Goal: Task Accomplishment & Management: Use online tool/utility

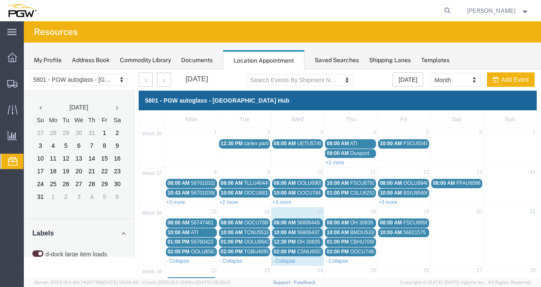
scroll to position [71, 0]
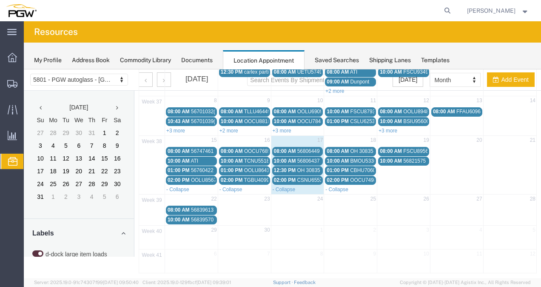
click at [193, 207] on span "56839613" at bounding box center [202, 210] width 23 height 6
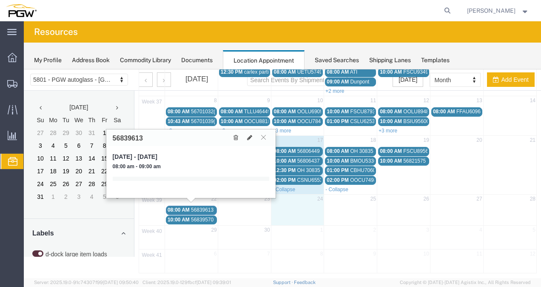
click at [274, 205] on td at bounding box center [297, 215] width 53 height 20
type input "[DATE]"
type input "9:36 AM"
type input "[DATE]"
type input "10:36 AM"
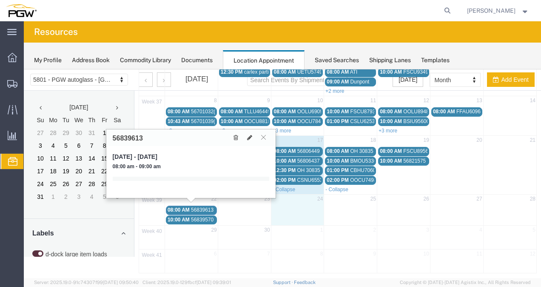
select select
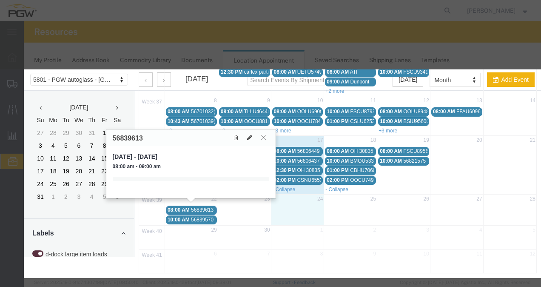
select select "1"
select select
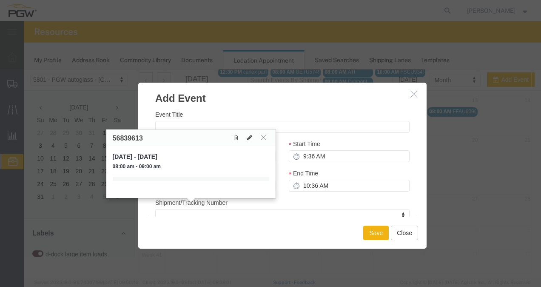
click at [265, 141] on div "56839613" at bounding box center [190, 137] width 169 height 17
click at [265, 139] on icon at bounding box center [263, 136] width 5 height 5
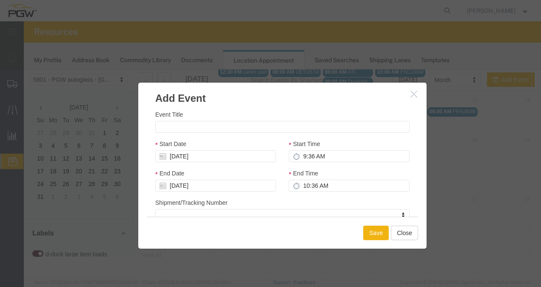
click at [411, 100] on h3 "Add Event" at bounding box center [282, 94] width 288 height 23
click at [410, 96] on icon "button" at bounding box center [413, 93] width 7 height 7
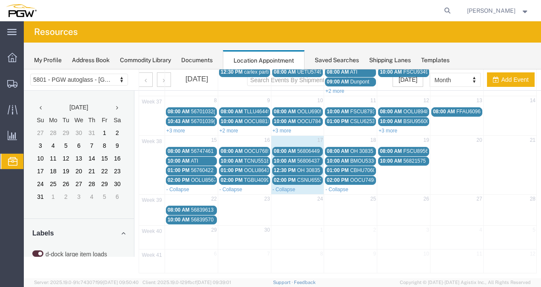
click at [297, 148] on span "56806449" at bounding box center [308, 151] width 23 height 6
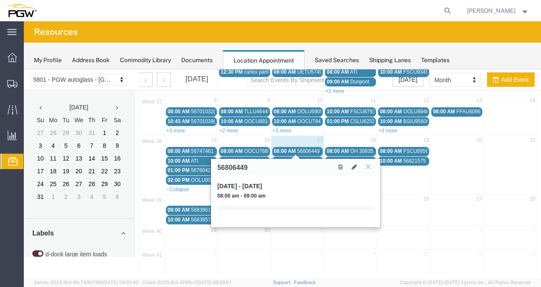
click at [239, 164] on h3 "56806449" at bounding box center [232, 168] width 30 height 8
copy h3 "56806449"
click at [369, 166] on icon at bounding box center [368, 166] width 5 height 5
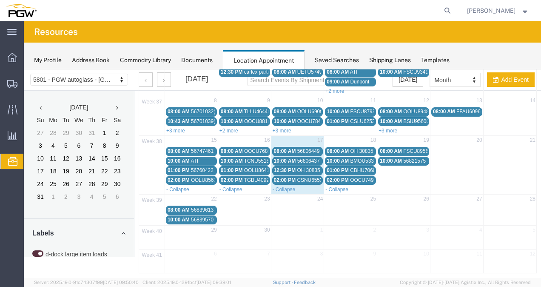
click at [291, 158] on span "10:00 AM" at bounding box center [285, 161] width 22 height 6
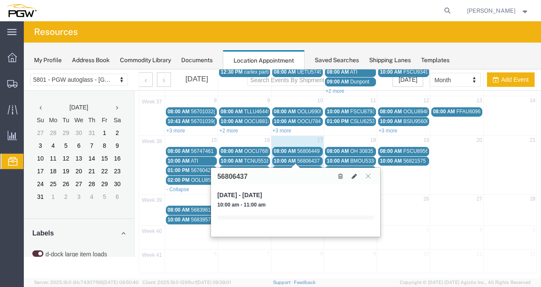
click at [233, 172] on div "56806437" at bounding box center [295, 176] width 169 height 17
copy h3 "56806437"
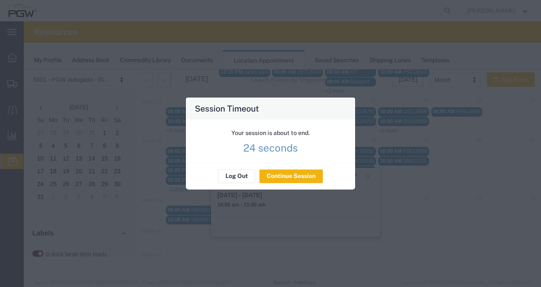
click at [312, 183] on div "Log Out Continue Session" at bounding box center [270, 175] width 169 height 27
click at [309, 175] on button "Continue Session" at bounding box center [290, 176] width 63 height 14
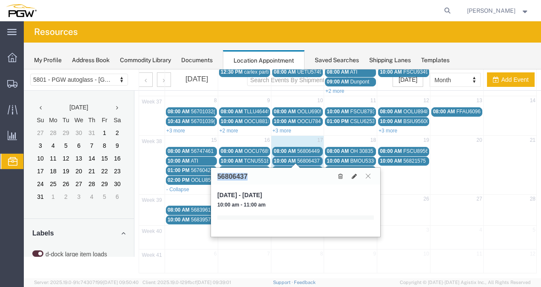
click at [372, 179] on button at bounding box center [367, 176] width 11 height 8
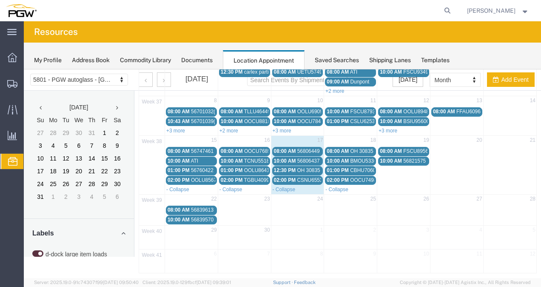
click at [297, 159] on span "56806437" at bounding box center [308, 161] width 23 height 6
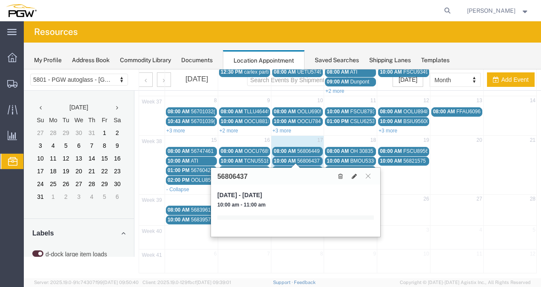
click at [227, 179] on h3 "56806437" at bounding box center [232, 177] width 30 height 8
copy h3 "56806437"
click at [374, 179] on div "56806437" at bounding box center [295, 176] width 169 height 17
click at [372, 176] on button at bounding box center [367, 176] width 11 height 8
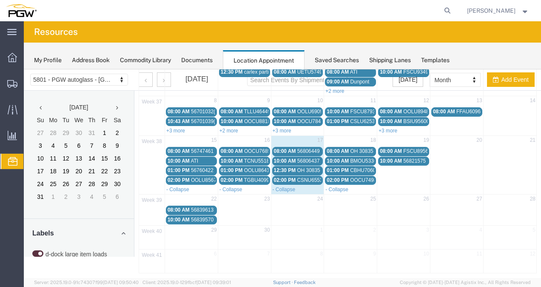
click at [293, 167] on div "12:30 PM OH 30835" at bounding box center [298, 170] width 48 height 6
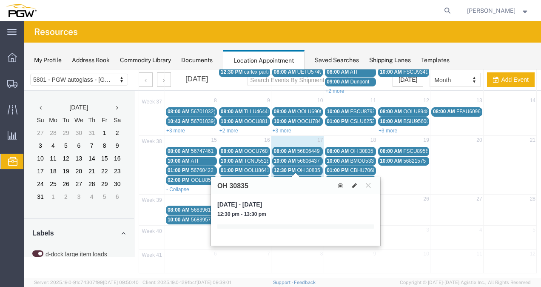
click at [236, 182] on h3 "OH 30835" at bounding box center [232, 186] width 31 height 8
copy div "OH 30835"
